Goal: Use online tool/utility: Utilize a website feature to perform a specific function

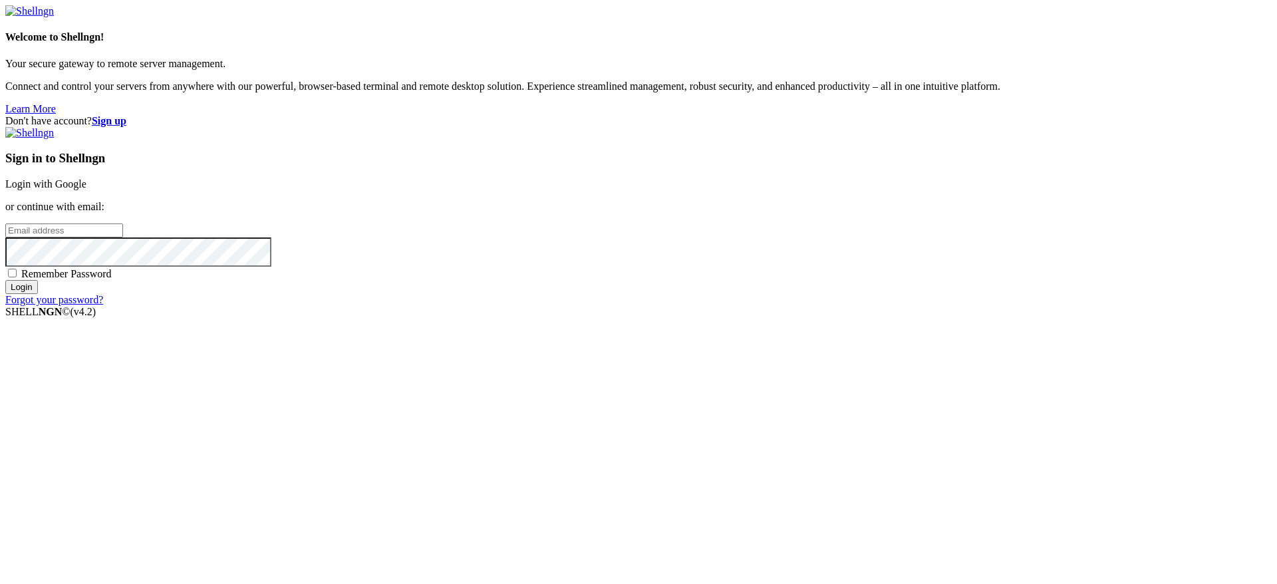
click at [86, 190] on link "Login with Google" at bounding box center [45, 183] width 81 height 11
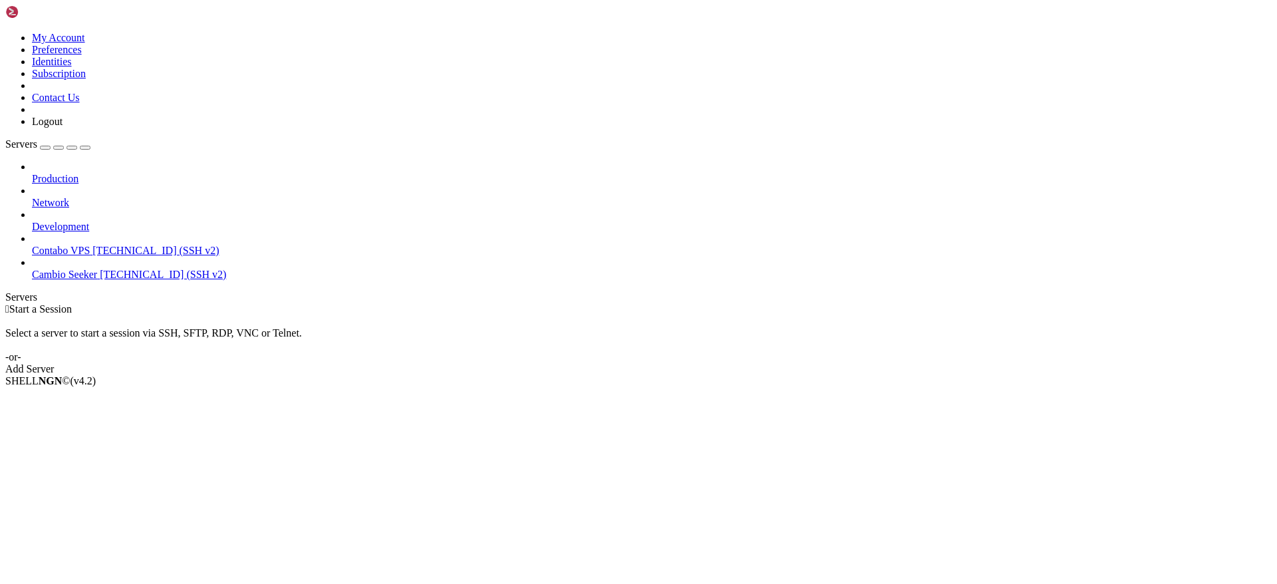
click at [108, 245] on span "[TECHNICAL_ID] (SSH v2)" at bounding box center [155, 250] width 126 height 11
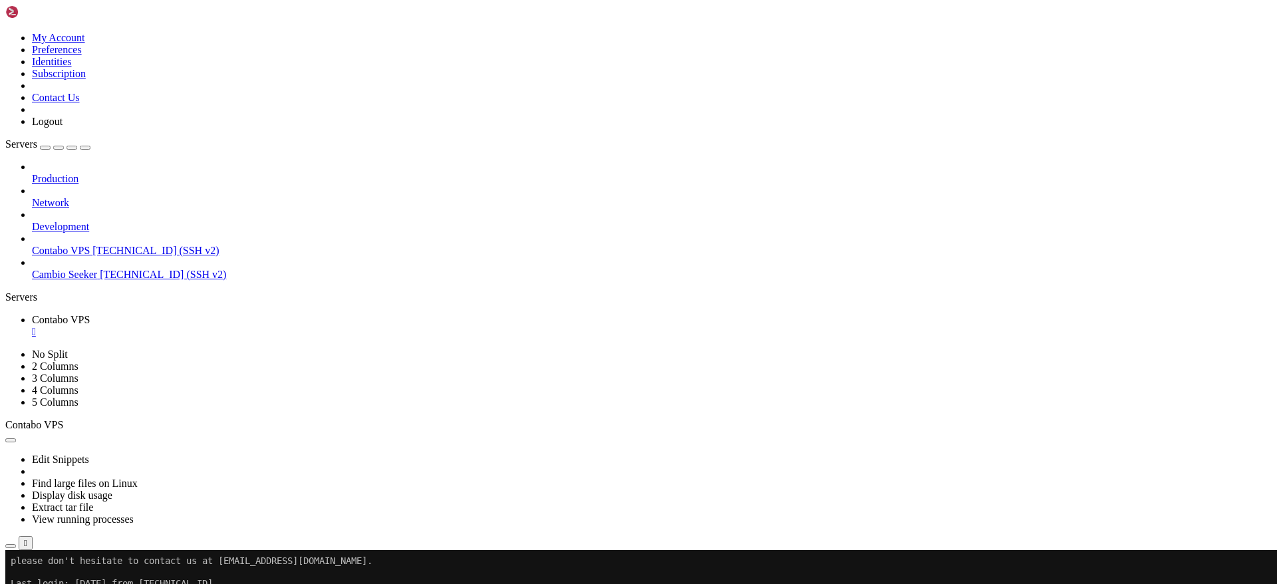
scroll to position [396, 0]
drag, startPoint x: 558, startPoint y: 1041, endPoint x: 27, endPoint y: 746, distance: 607.8
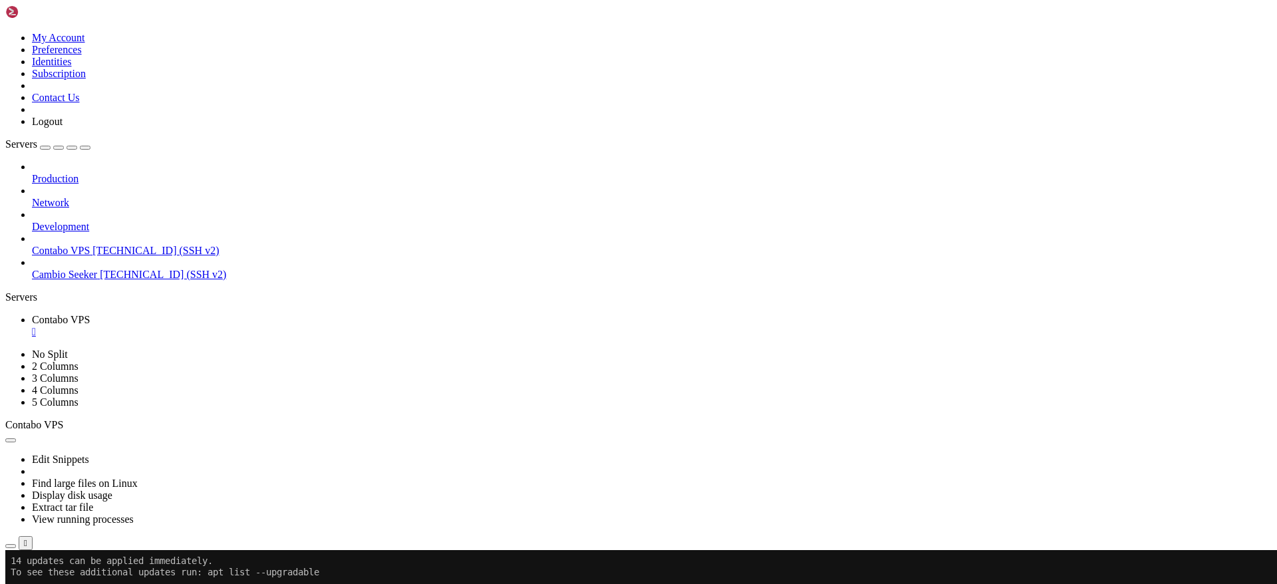
scroll to position [227, 0]
click at [92, 269] on span "Cambio Seeker" at bounding box center [64, 274] width 65 height 11
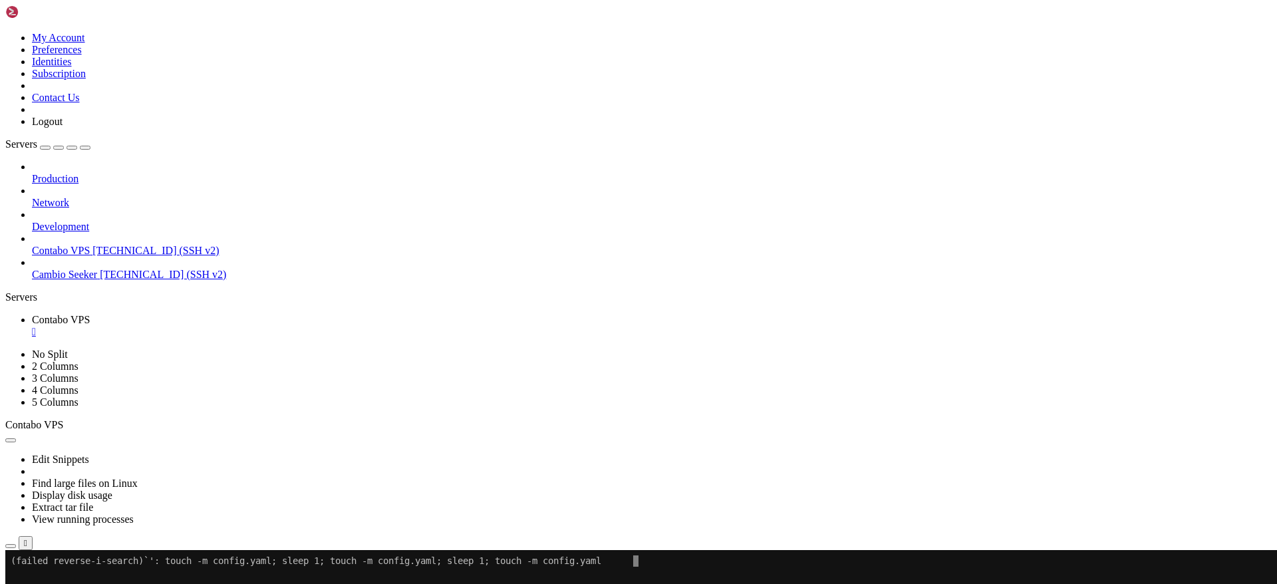
click at [92, 269] on span "Cambio Seeker" at bounding box center [64, 274] width 65 height 11
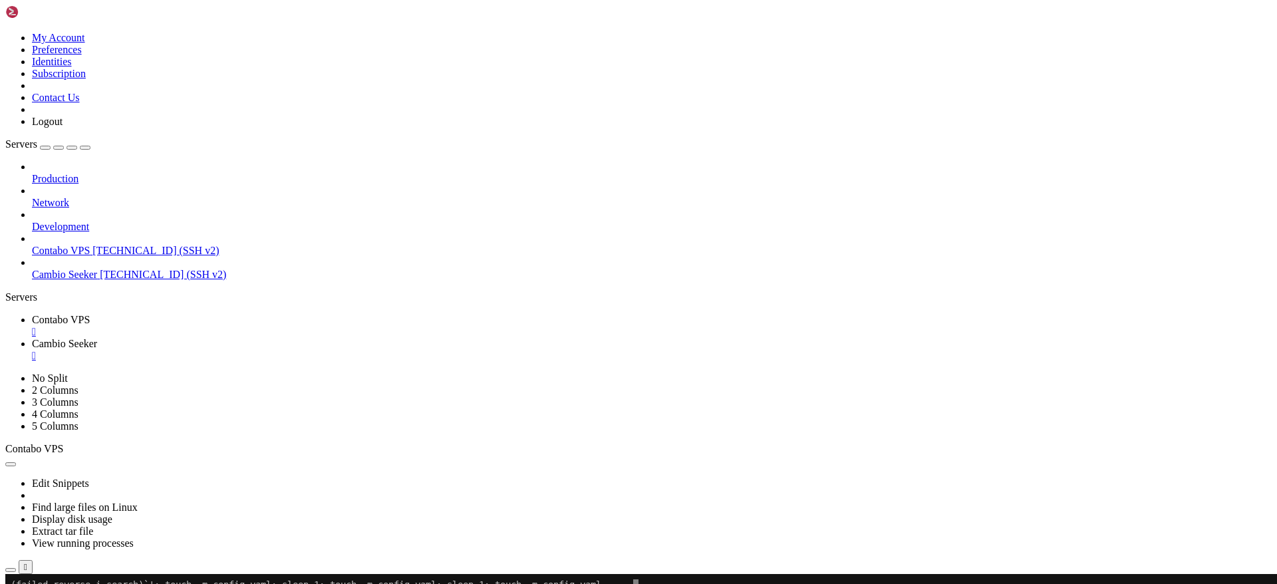
scroll to position [0, 0]
click at [90, 245] on span "Contabo VPS" at bounding box center [61, 250] width 58 height 11
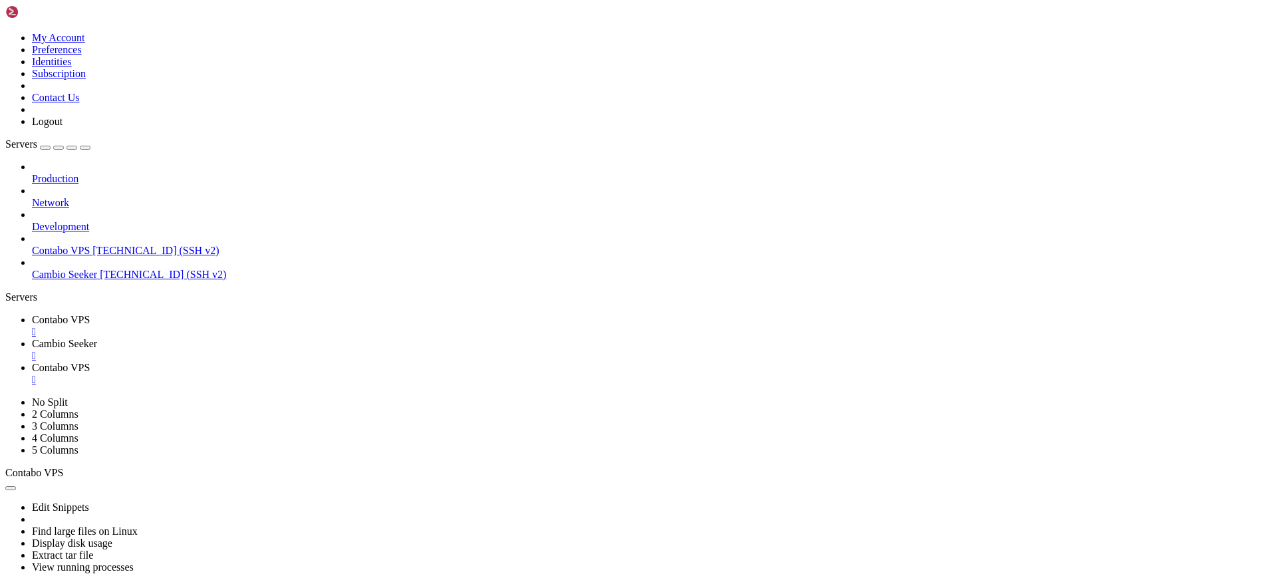
click at [471, 374] on div "" at bounding box center [652, 380] width 1240 height 12
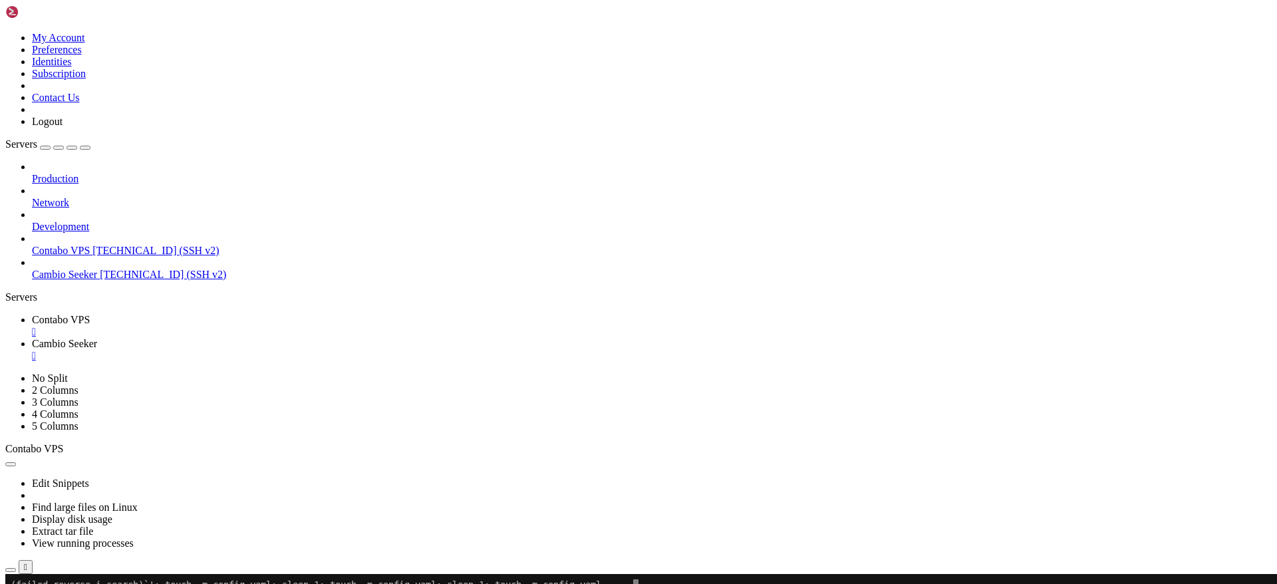
click at [369, 350] on div "" at bounding box center [652, 356] width 1240 height 12
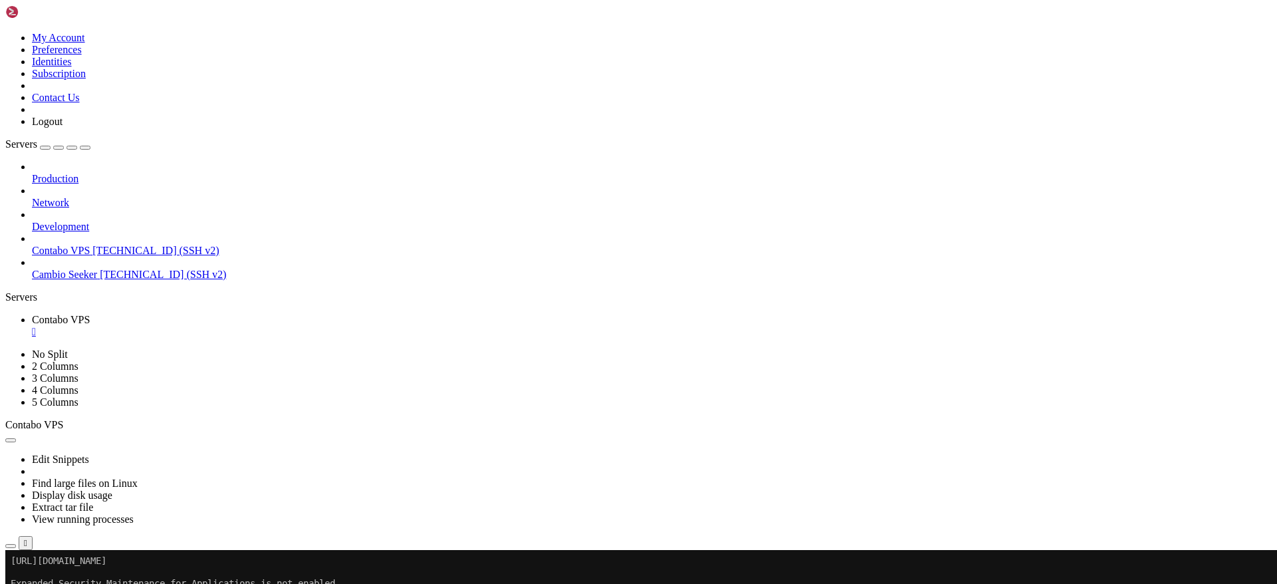
scroll to position [176, 0]
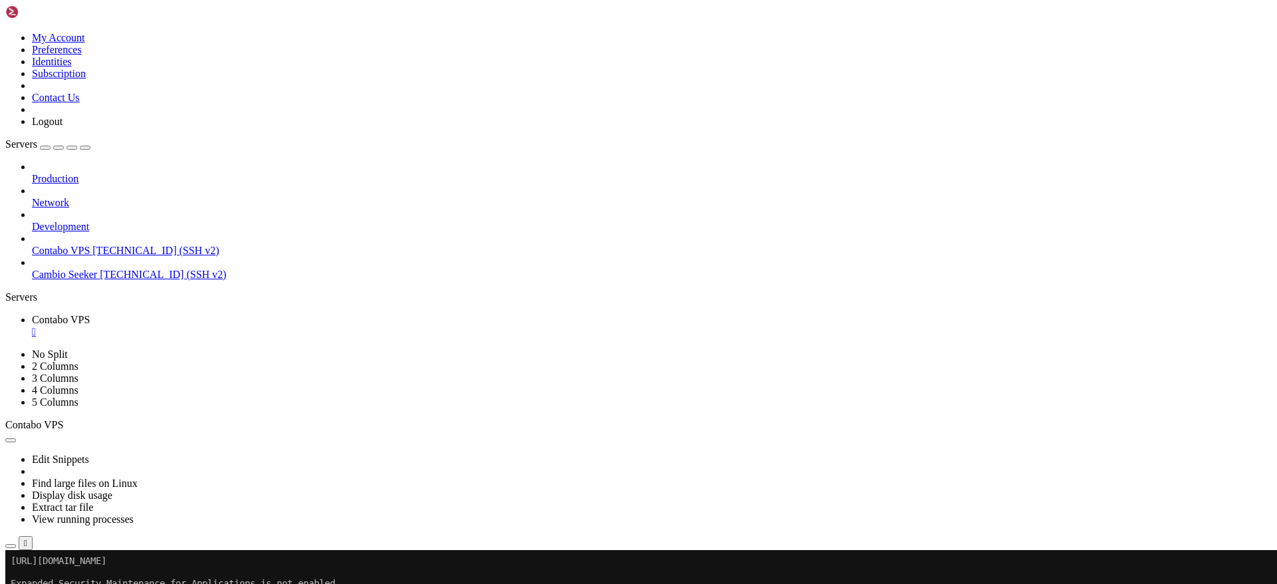
drag, startPoint x: 421, startPoint y: 858, endPoint x: 240, endPoint y: 851, distance: 181.1
click at [90, 245] on span "Contabo VPS" at bounding box center [61, 250] width 58 height 11
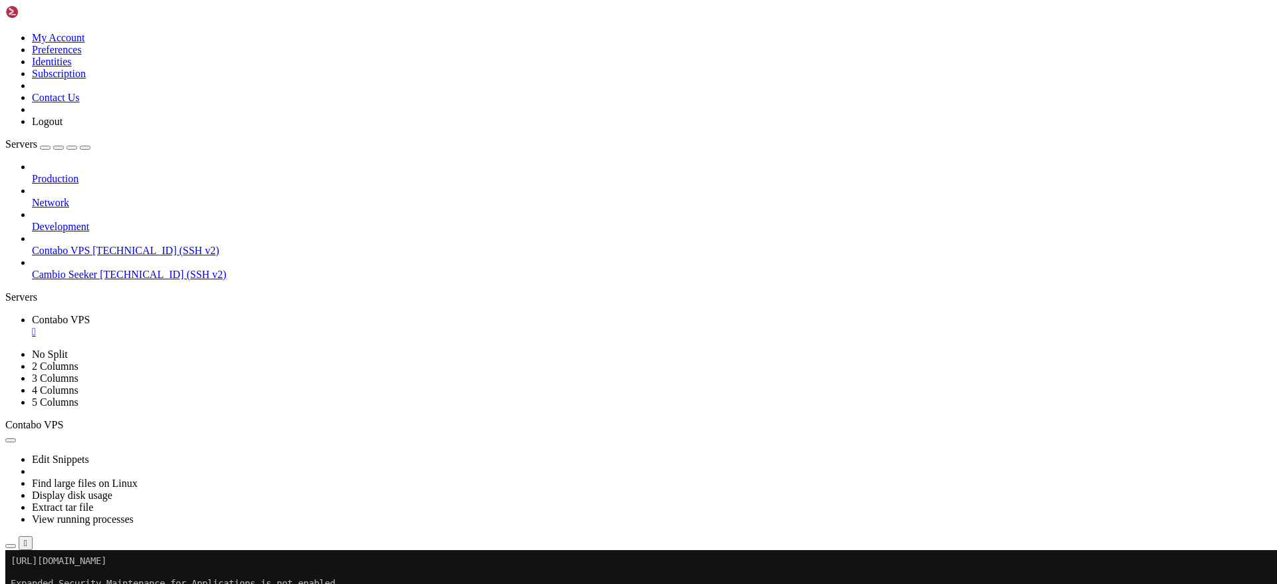
click at [90, 245] on span "Contabo VPS" at bounding box center [61, 250] width 58 height 11
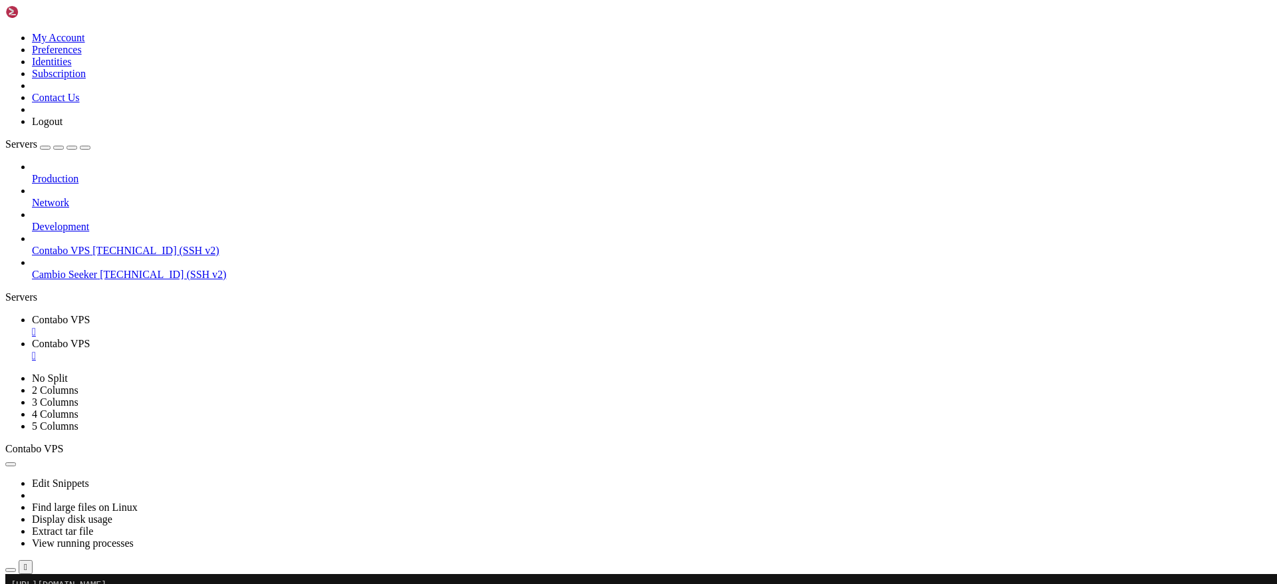
scroll to position [0, 0]
click at [363, 350] on div "" at bounding box center [652, 356] width 1240 height 12
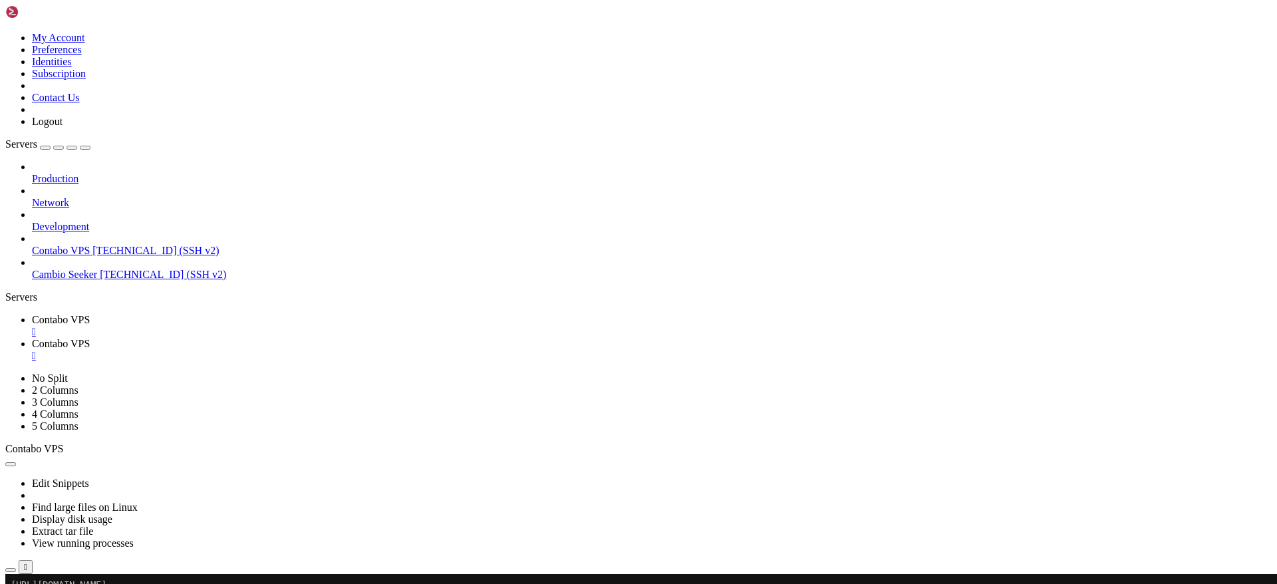
click at [365, 338] on link "Contabo VPS " at bounding box center [652, 350] width 1240 height 24
click at [362, 350] on div "" at bounding box center [652, 356] width 1240 height 12
